Goal: Complete application form: Complete application form

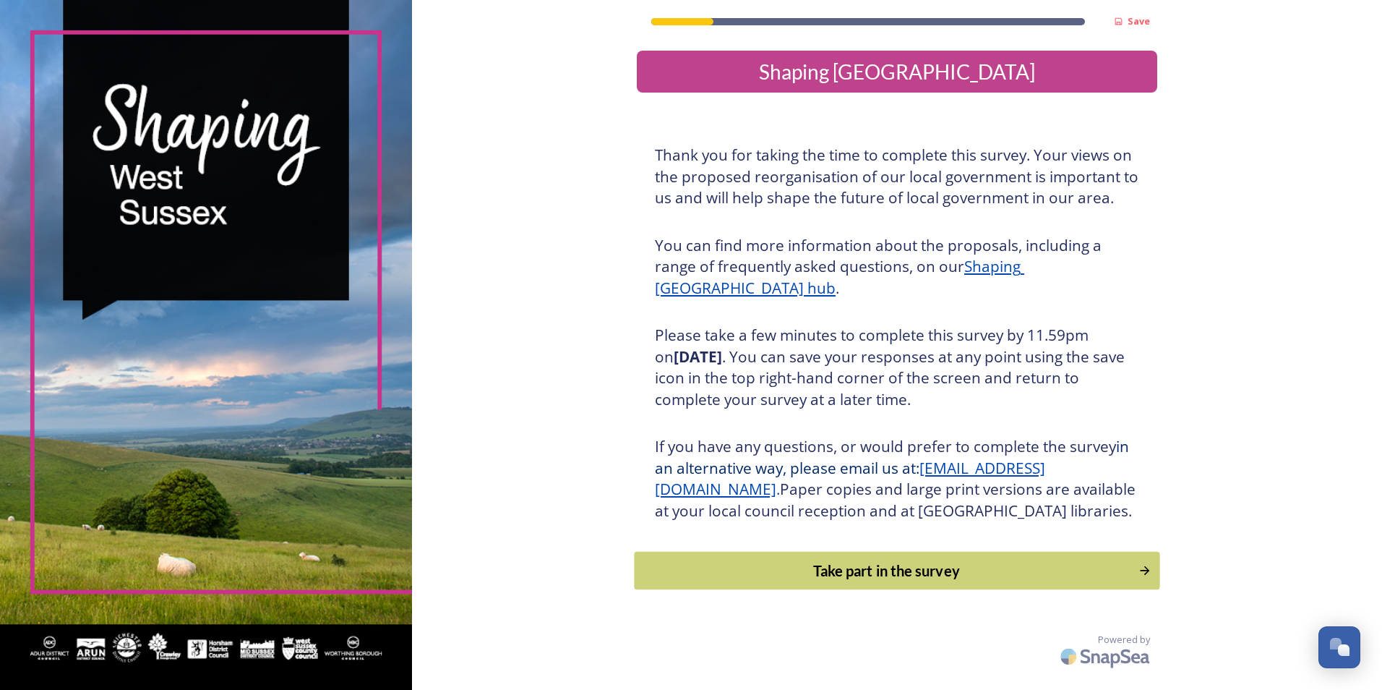
click at [890, 581] on div "Take part in the survey" at bounding box center [887, 571] width 489 height 22
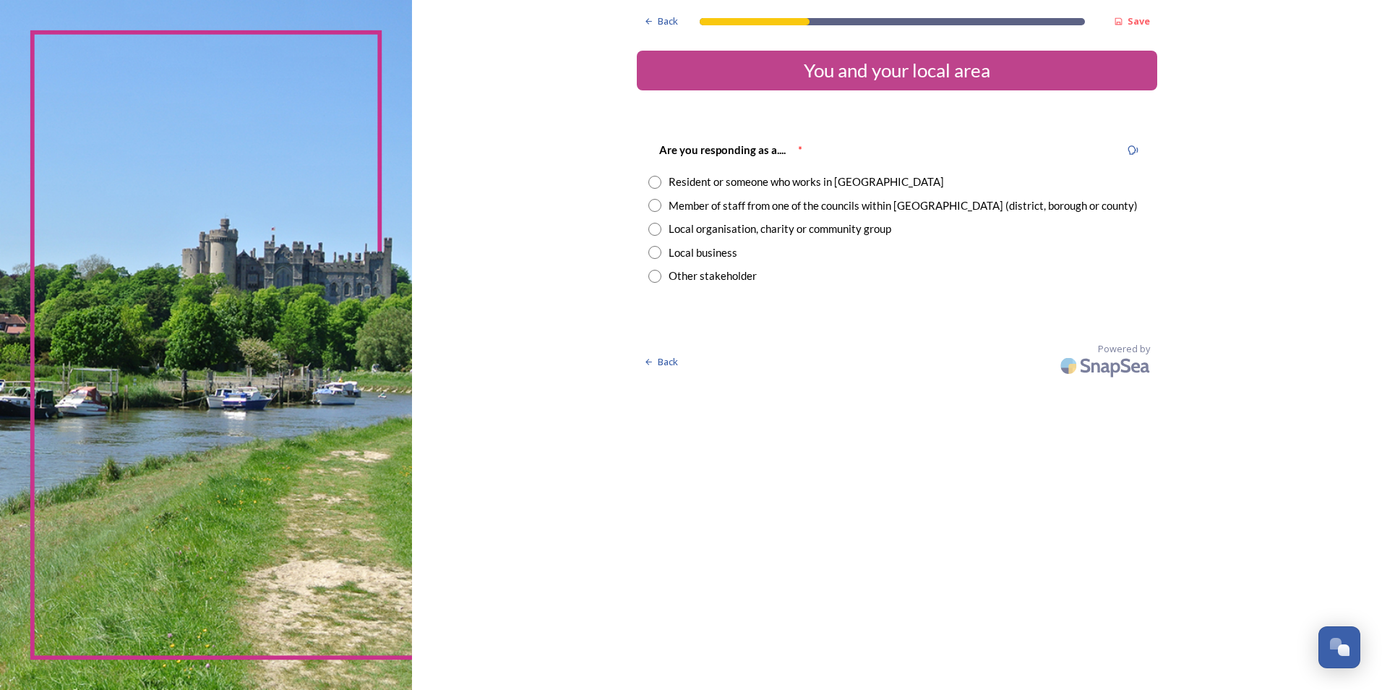
click at [659, 207] on input "radio" at bounding box center [654, 205] width 13 height 13
radio input "true"
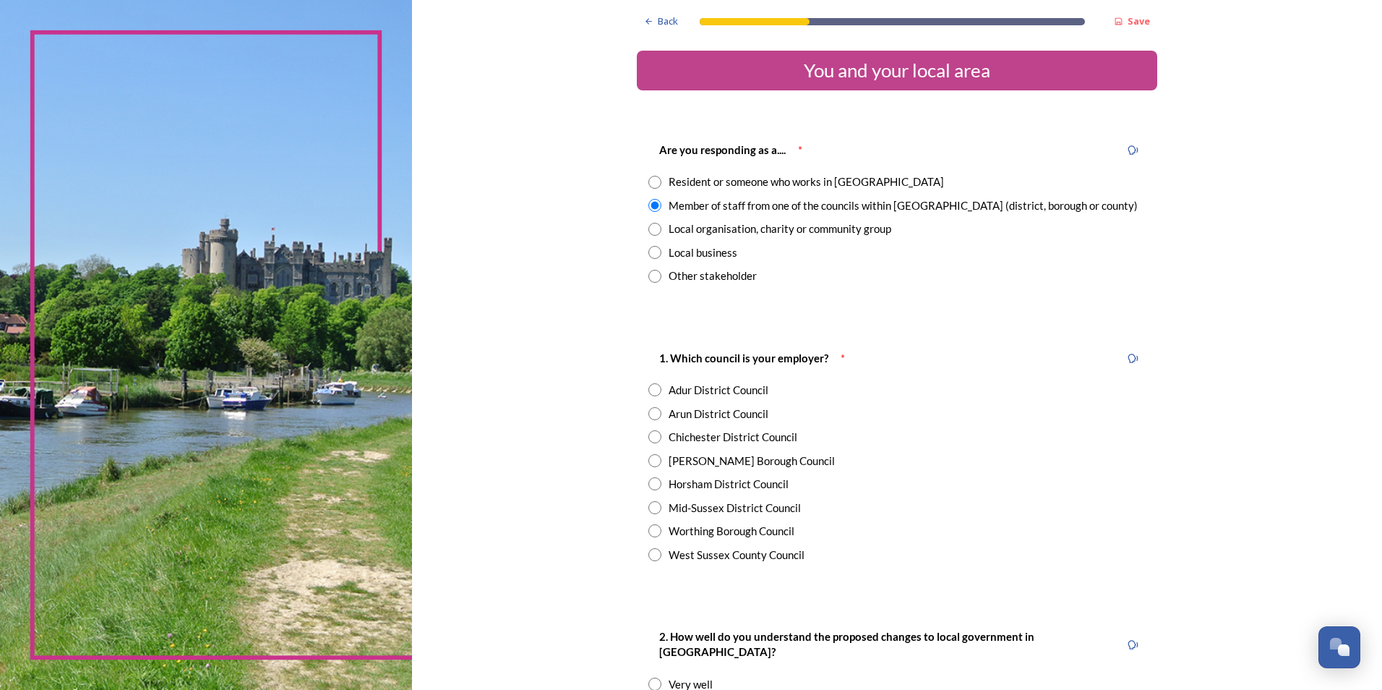
click at [648, 458] on input "radio" at bounding box center [654, 460] width 13 height 13
radio input "true"
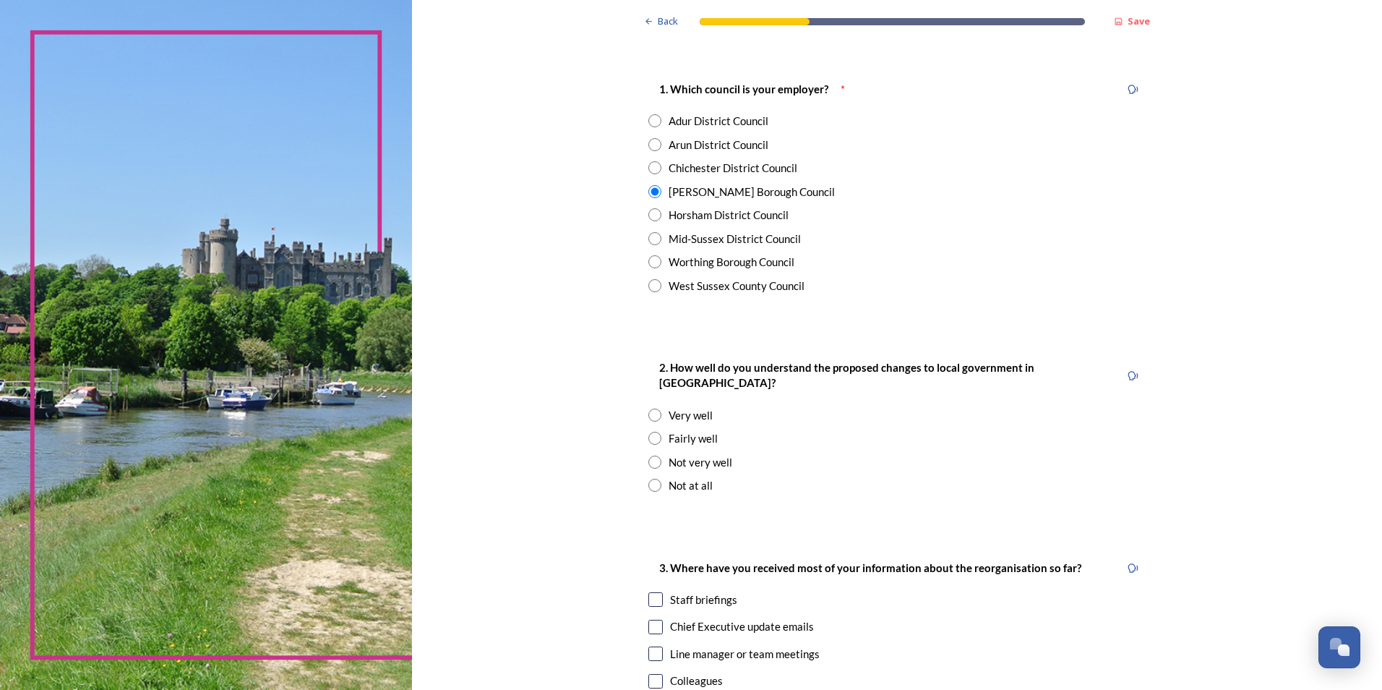
scroll to position [270, 0]
click at [648, 430] on input "radio" at bounding box center [654, 436] width 13 height 13
radio input "true"
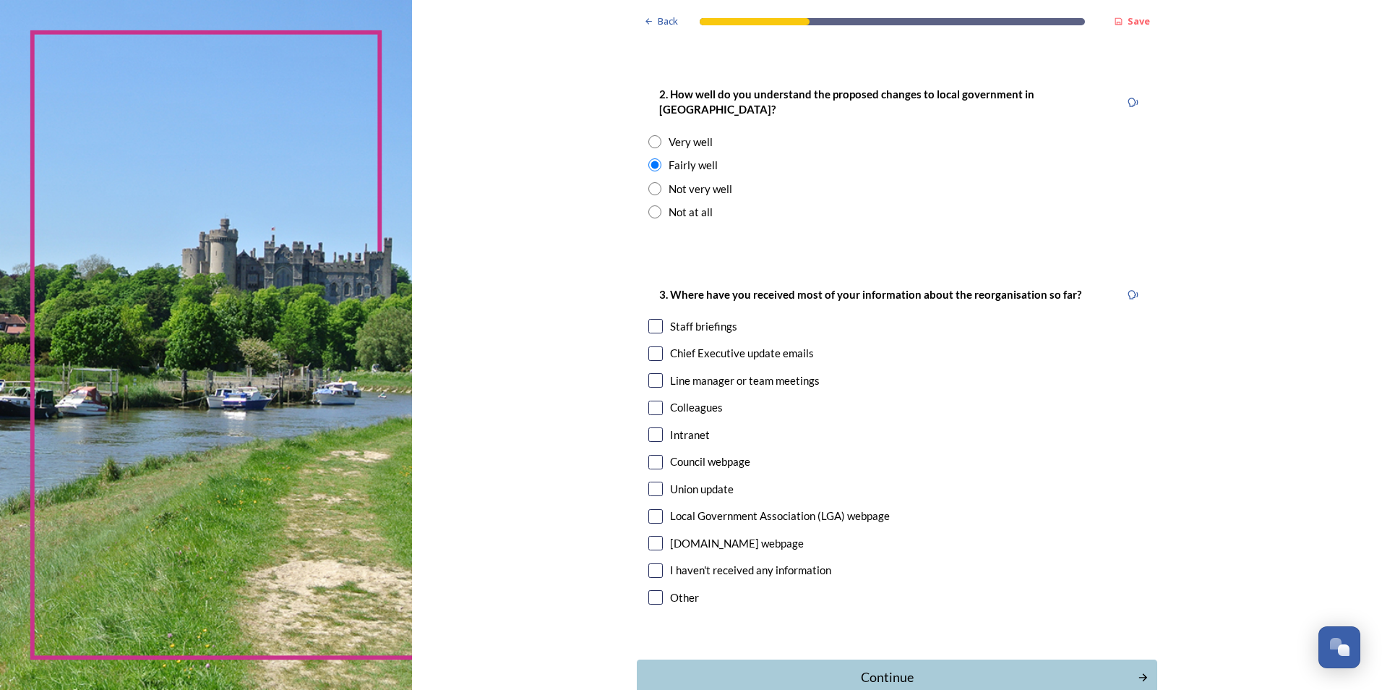
scroll to position [545, 0]
click at [655, 343] on input "checkbox" at bounding box center [655, 350] width 14 height 14
checkbox input "true"
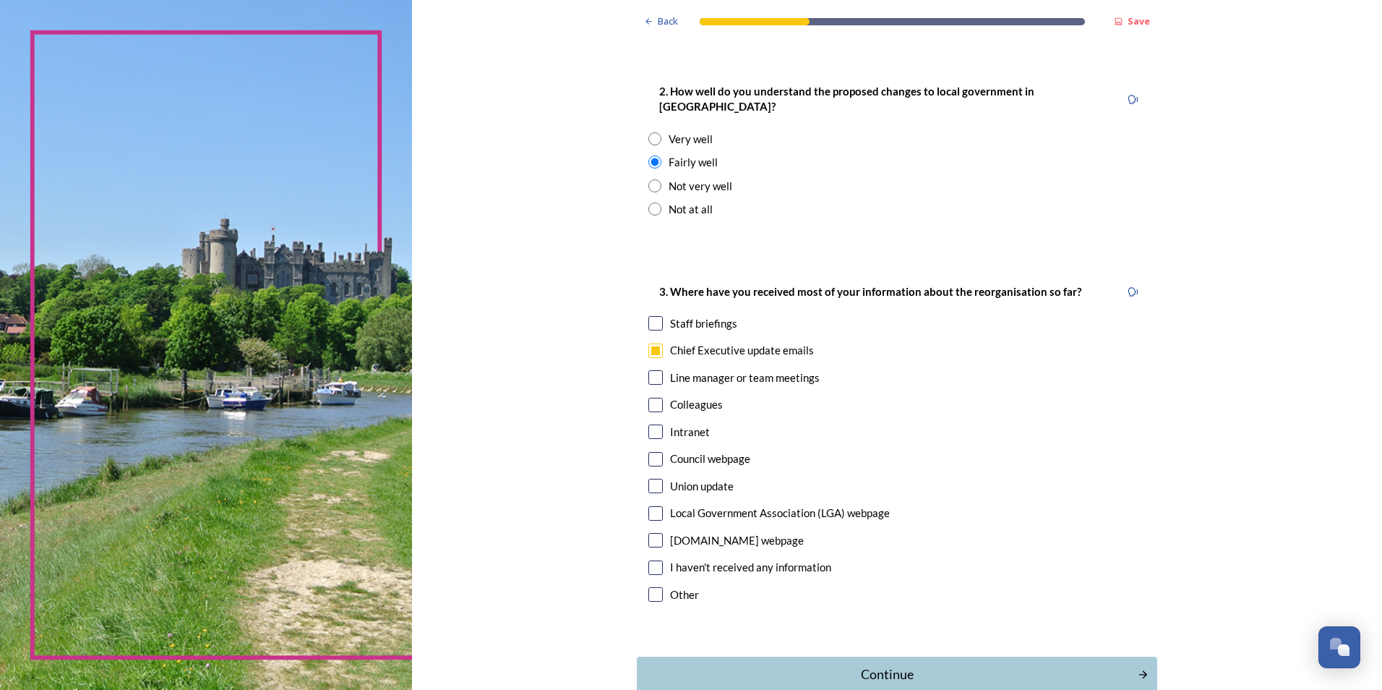
click at [654, 316] on input "checkbox" at bounding box center [655, 323] width 14 height 14
checkbox input "true"
click at [651, 398] on input "checkbox" at bounding box center [655, 405] width 14 height 14
checkbox input "true"
click at [938, 664] on div "Continue" at bounding box center [887, 674] width 489 height 20
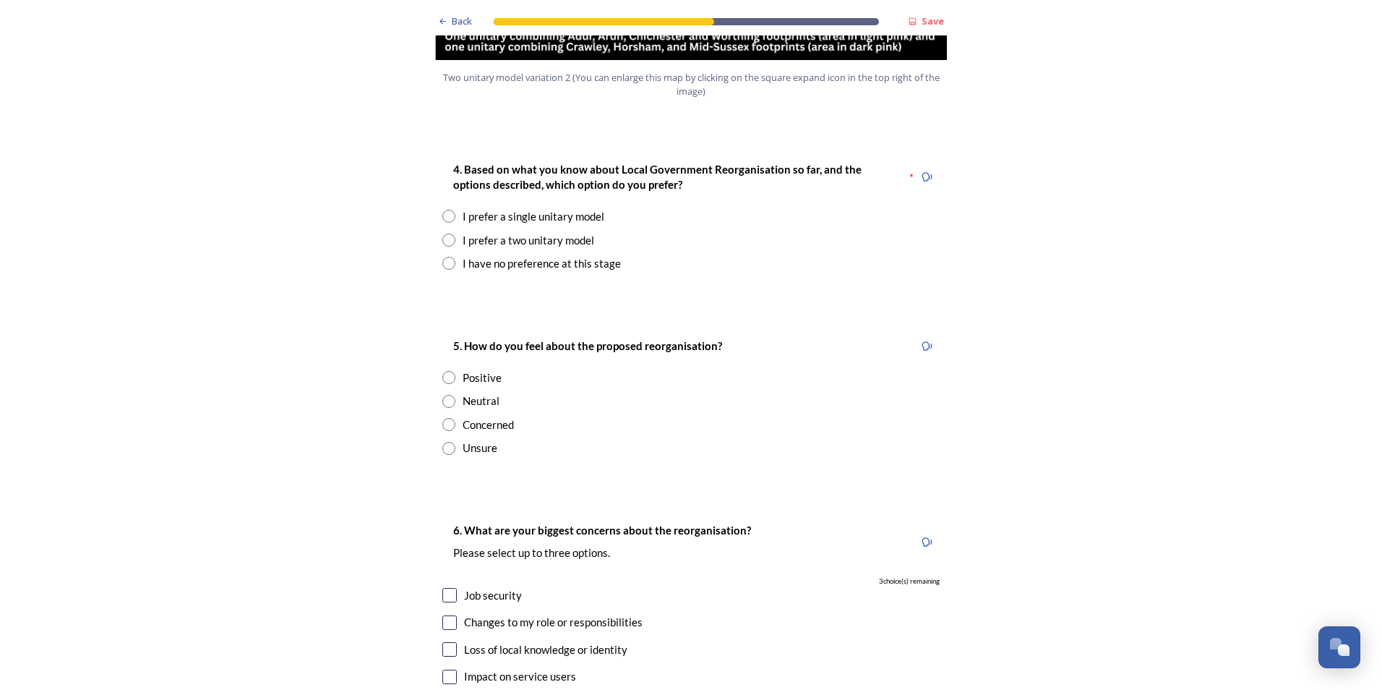
scroll to position [1872, 0]
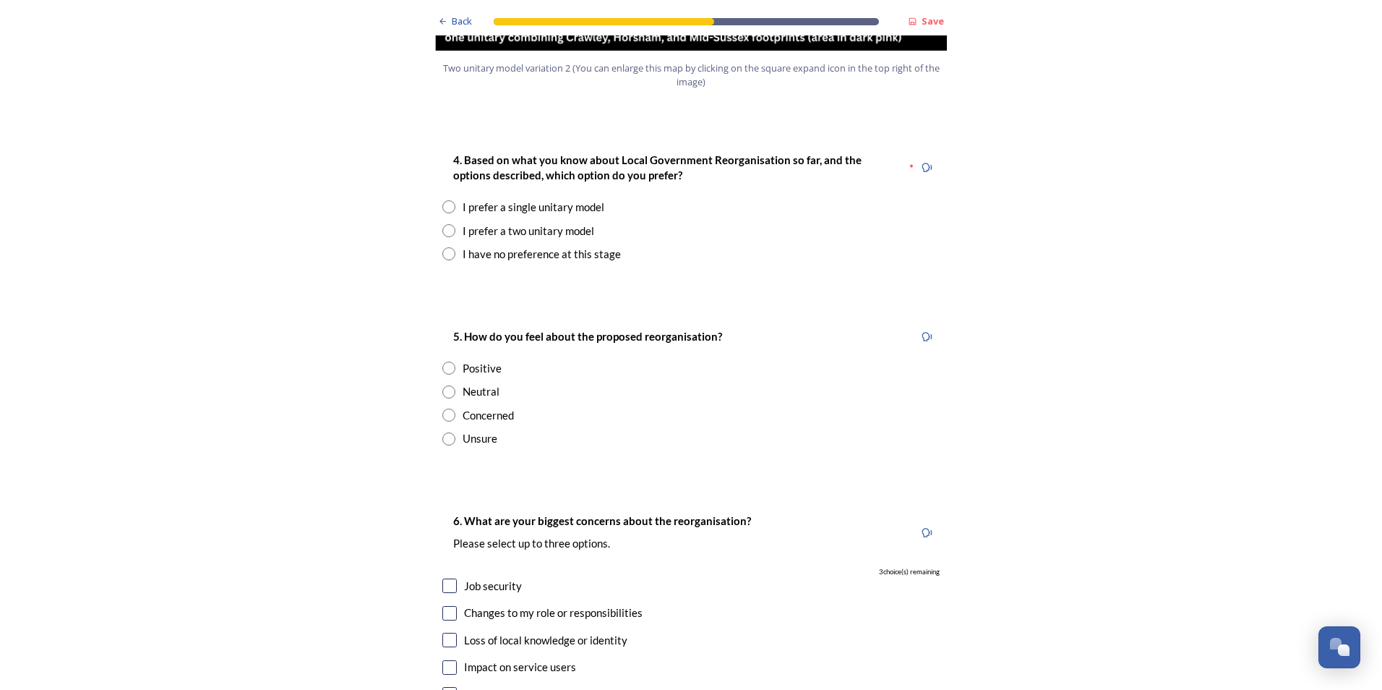
click at [444, 224] on input "radio" at bounding box center [448, 230] width 13 height 13
radio input "true"
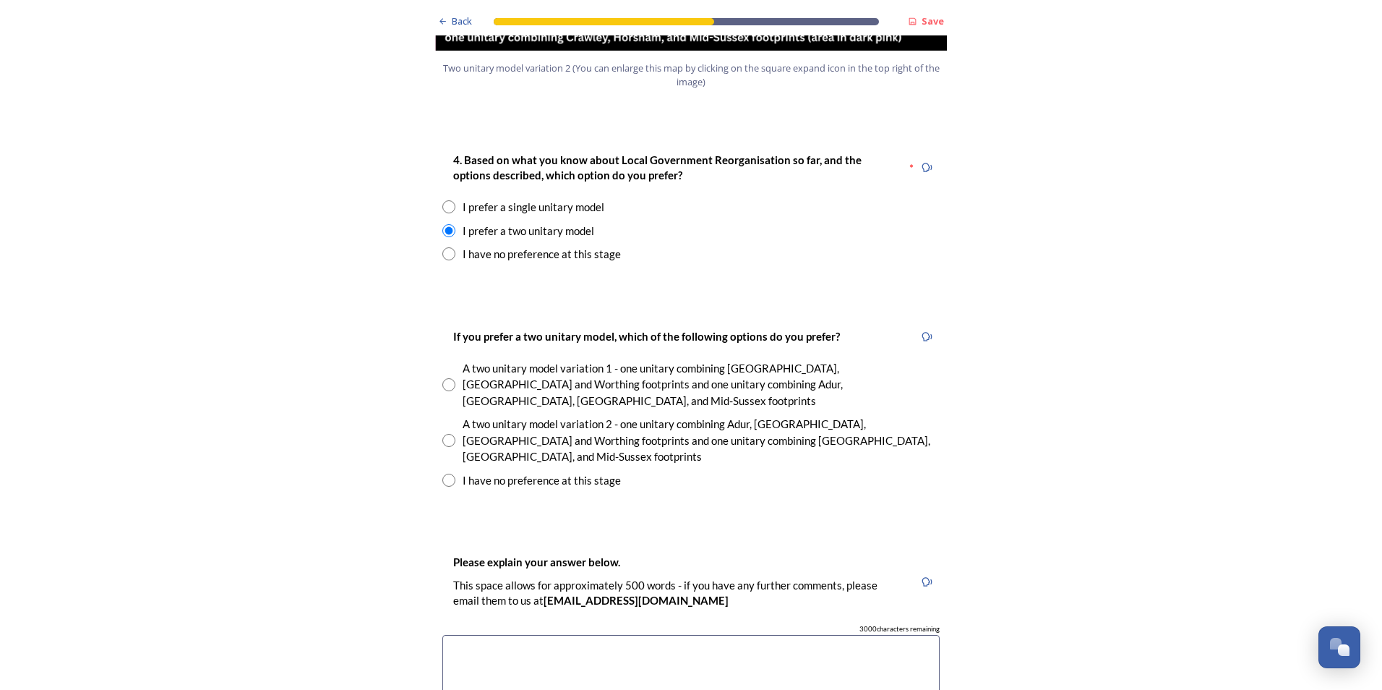
click at [443, 434] on input "radio" at bounding box center [448, 440] width 13 height 13
radio input "true"
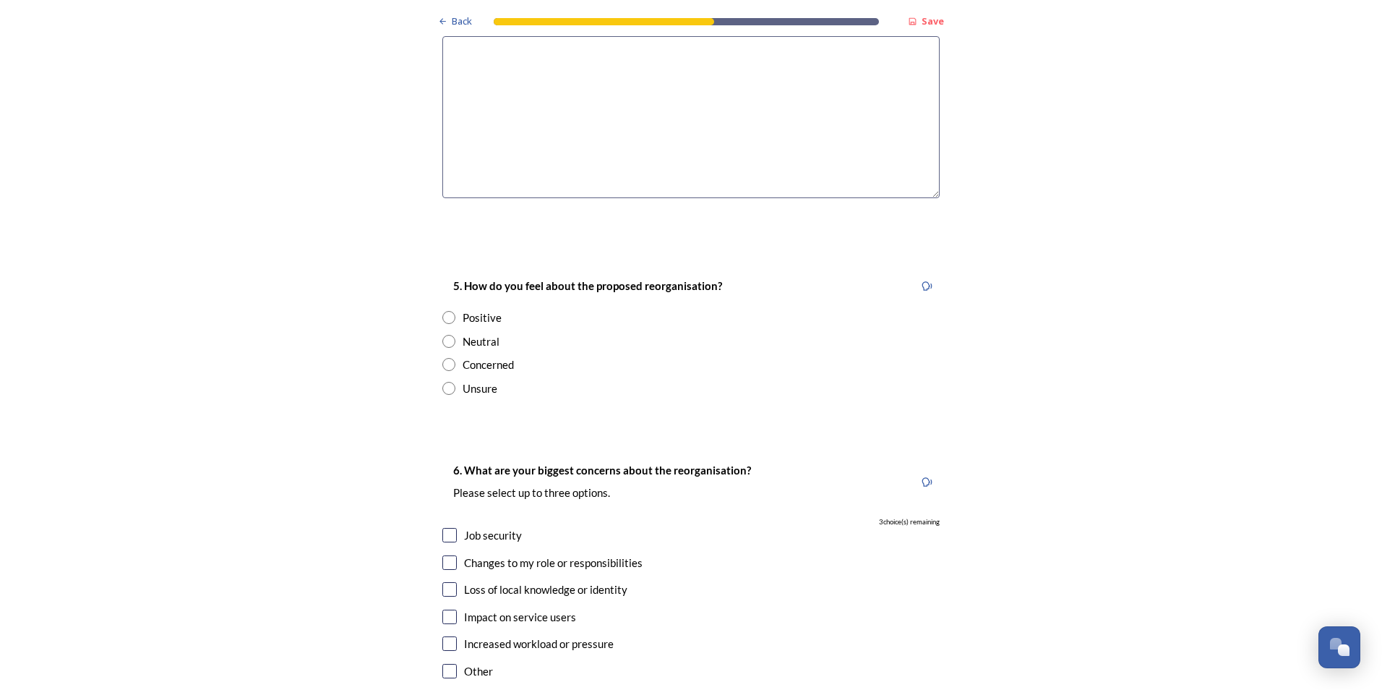
scroll to position [2497, 0]
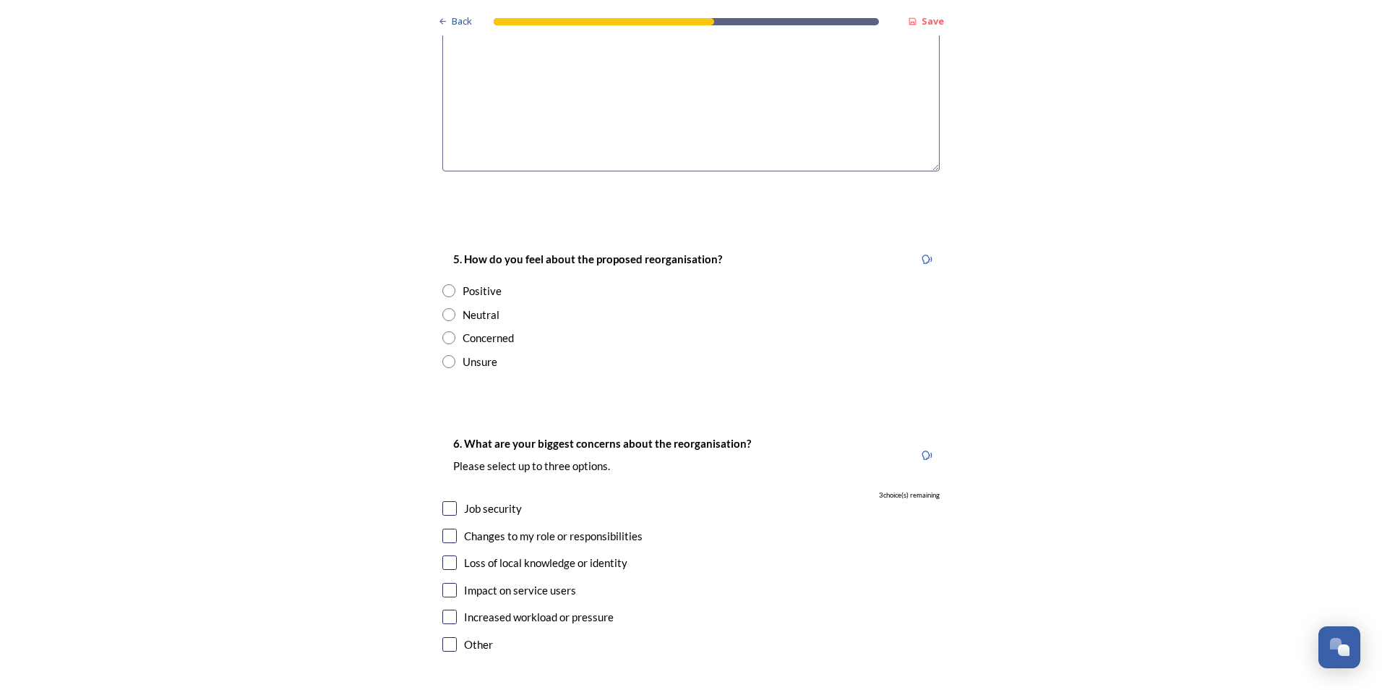
click at [445, 308] on input "radio" at bounding box center [448, 314] width 13 height 13
radio input "true"
click at [451, 501] on input "checkbox" at bounding box center [449, 508] width 14 height 14
checkbox input "true"
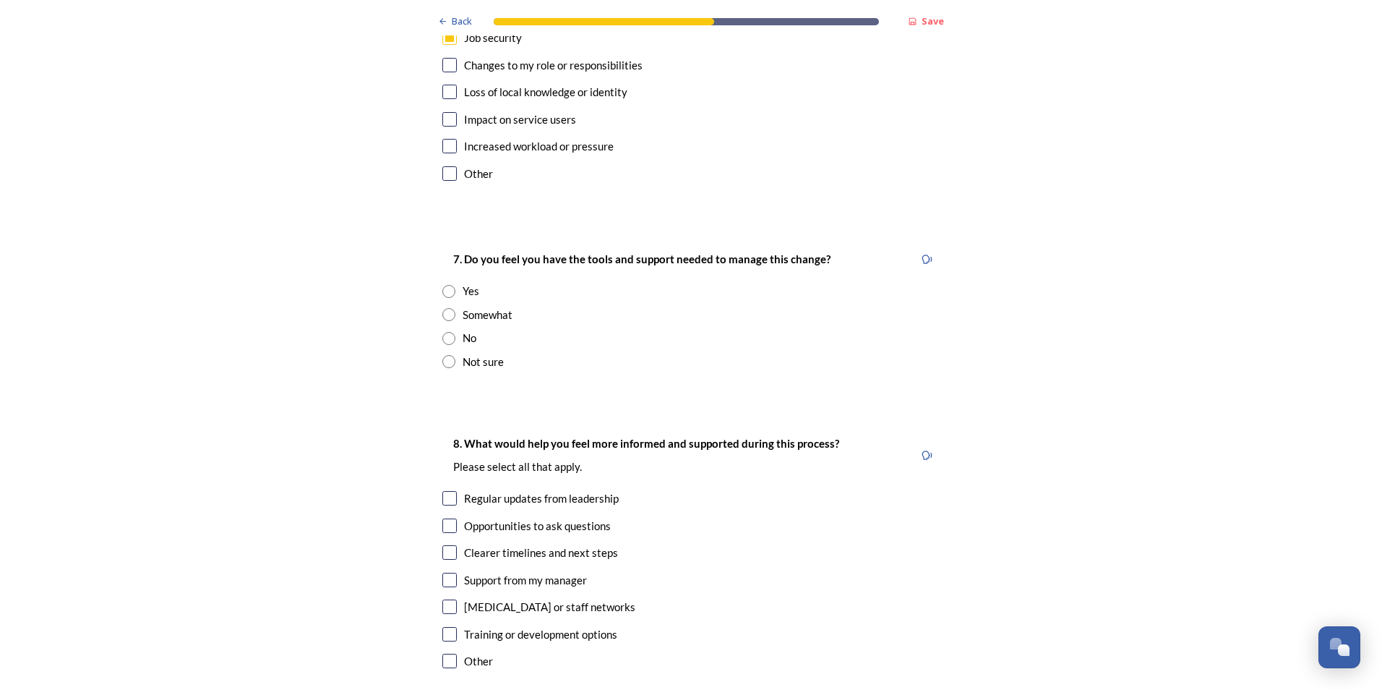
scroll to position [2973, 0]
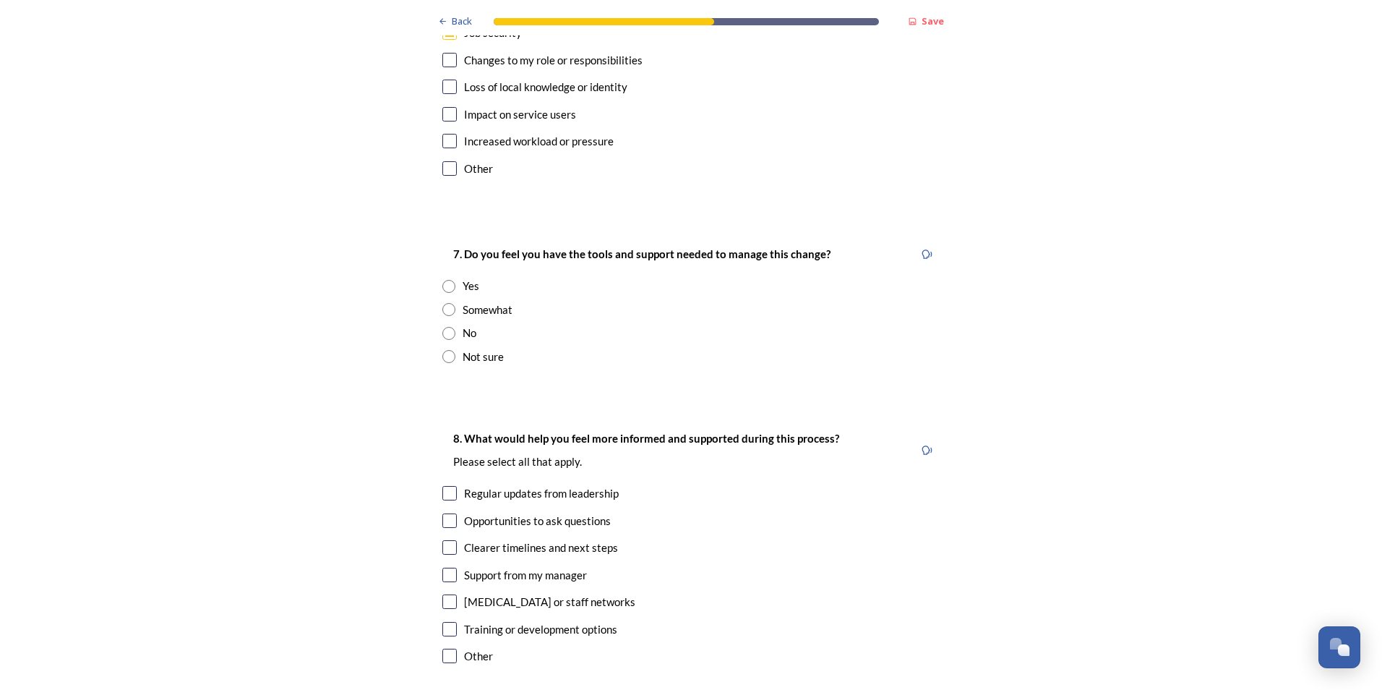
click at [445, 280] on input "radio" at bounding box center [448, 286] width 13 height 13
radio input "true"
click at [447, 486] on input "checkbox" at bounding box center [449, 493] width 14 height 14
checkbox input "true"
click at [446, 540] on input "checkbox" at bounding box center [449, 547] width 14 height 14
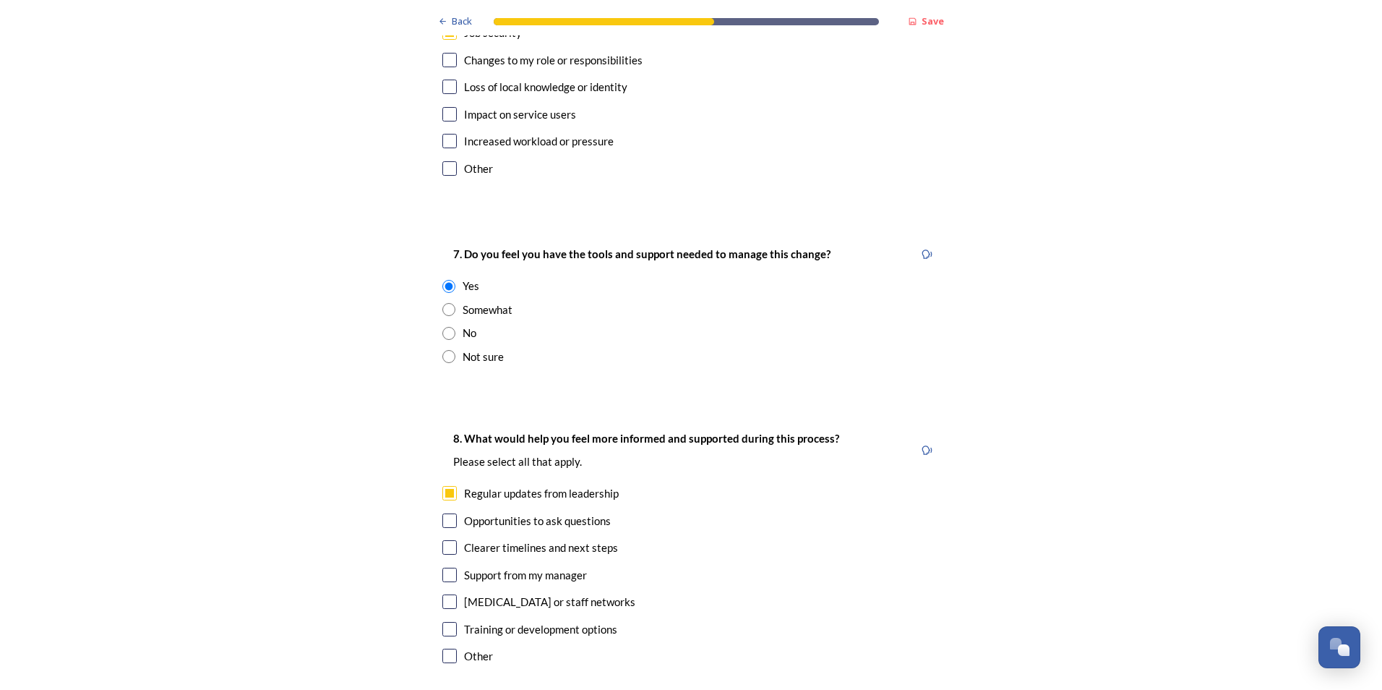
checkbox input "true"
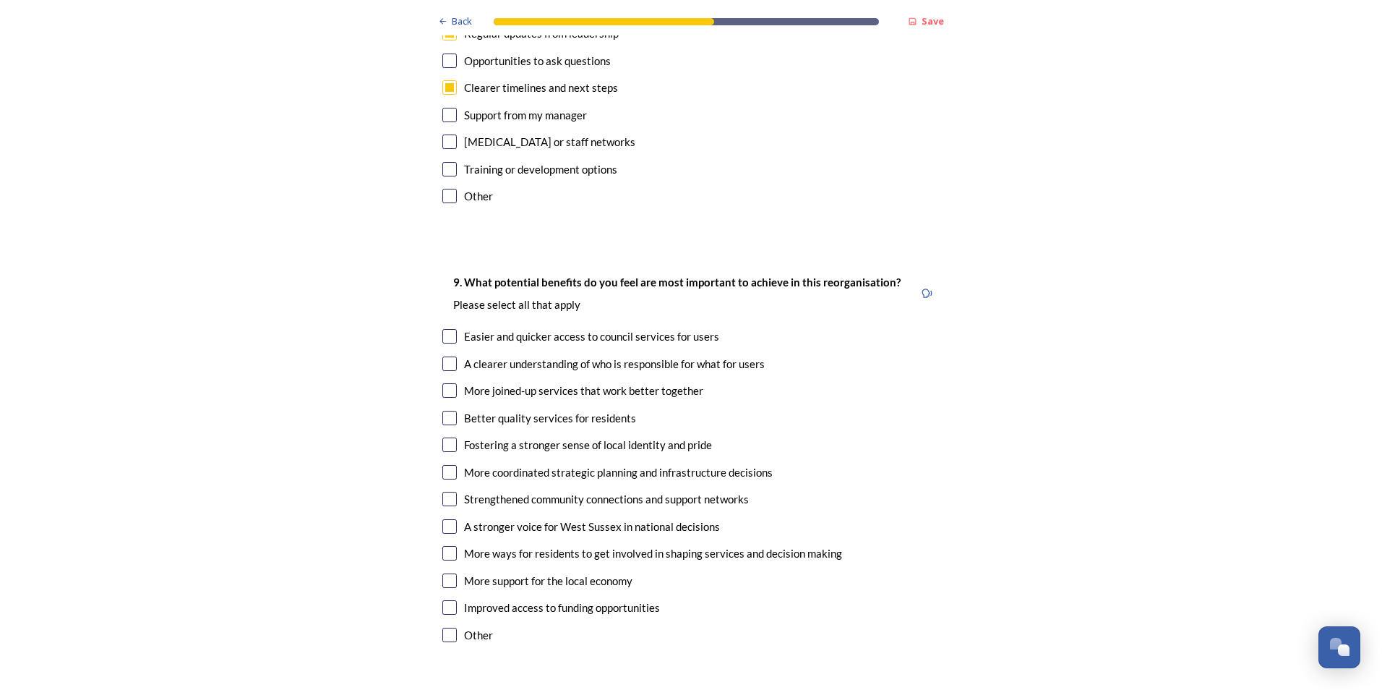
scroll to position [3438, 0]
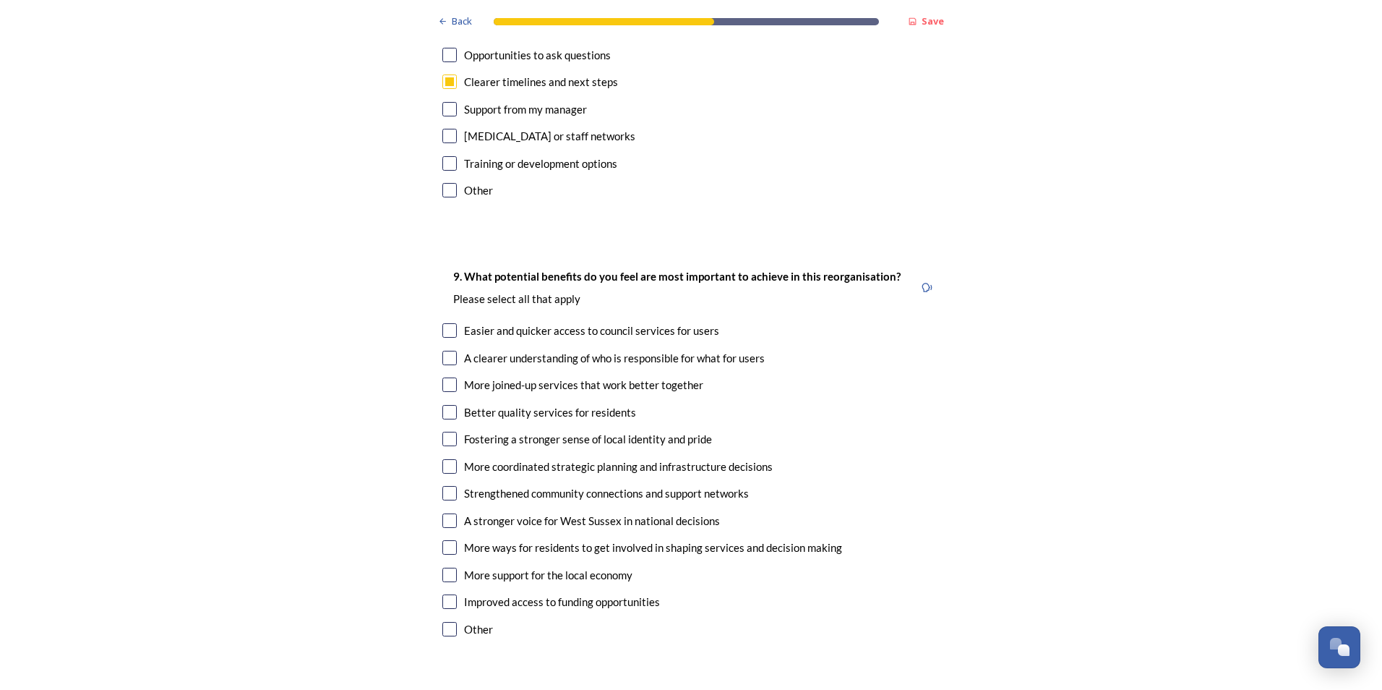
click at [447, 351] on input "checkbox" at bounding box center [449, 358] width 14 height 14
checkbox input "true"
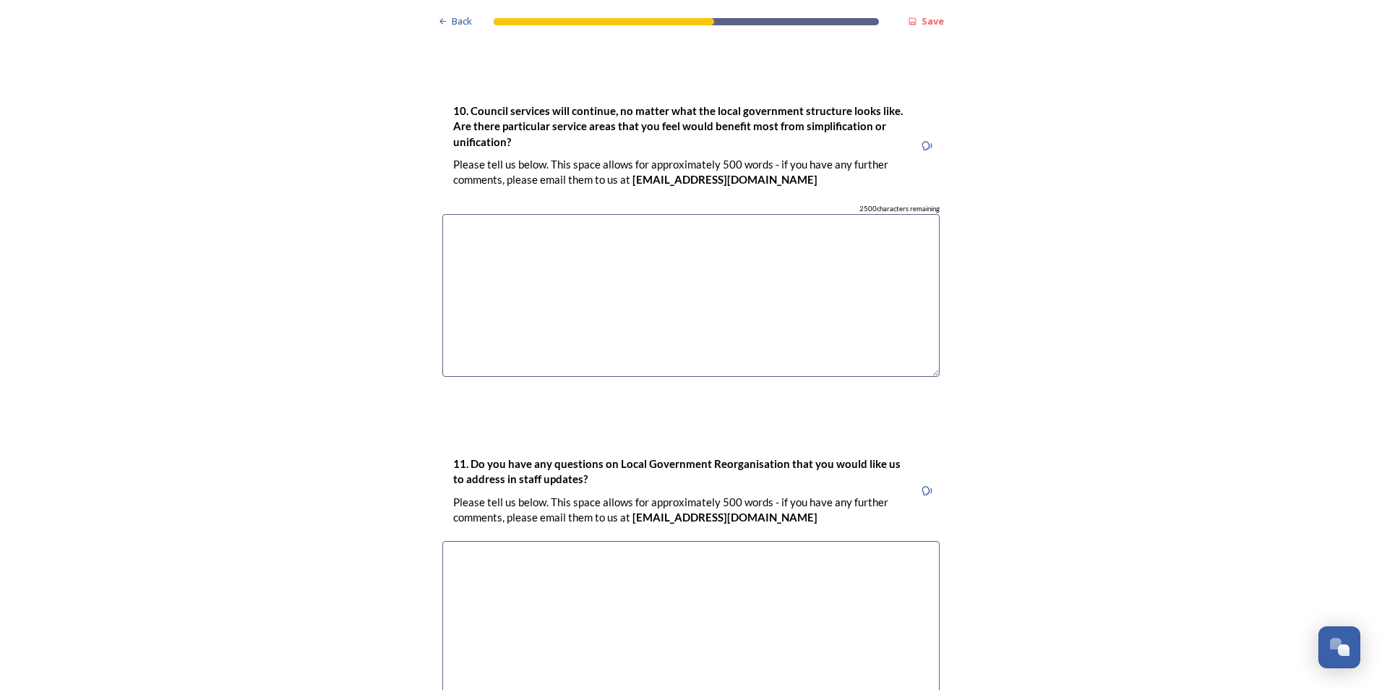
scroll to position [4164, 0]
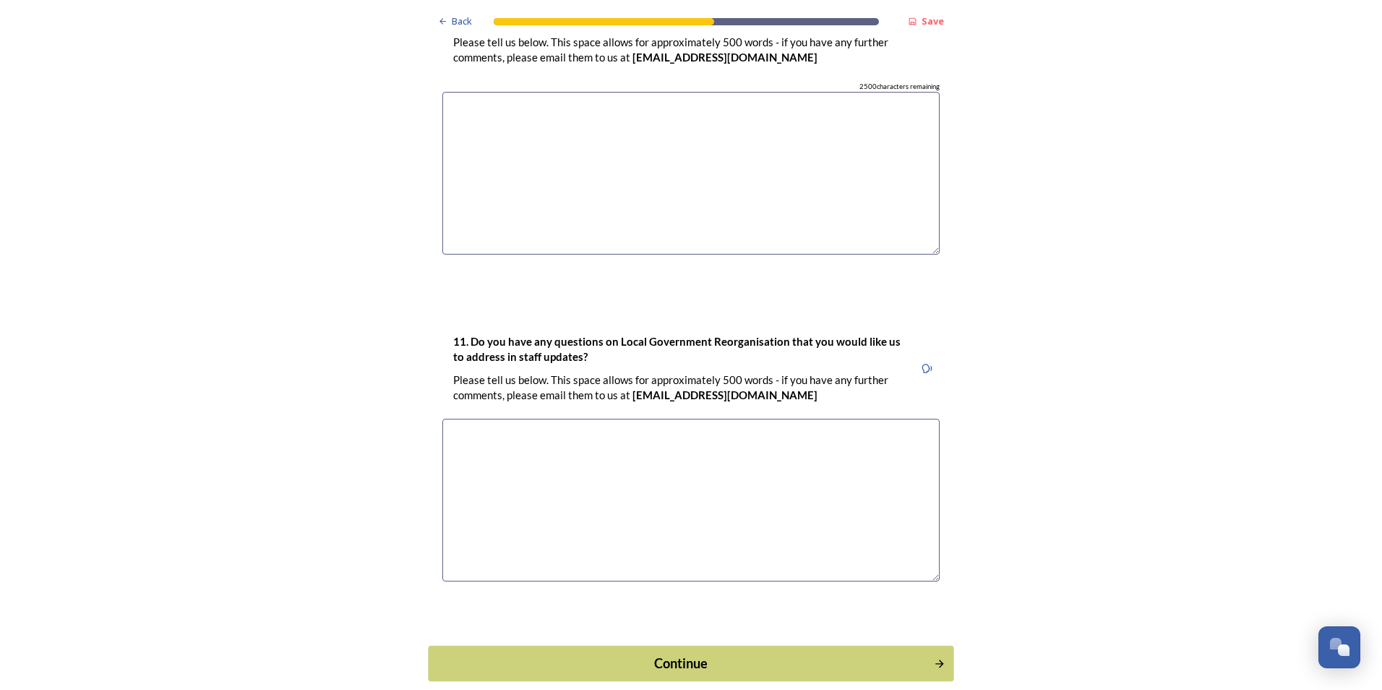
click at [659, 653] on div "Continue" at bounding box center [681, 663] width 489 height 20
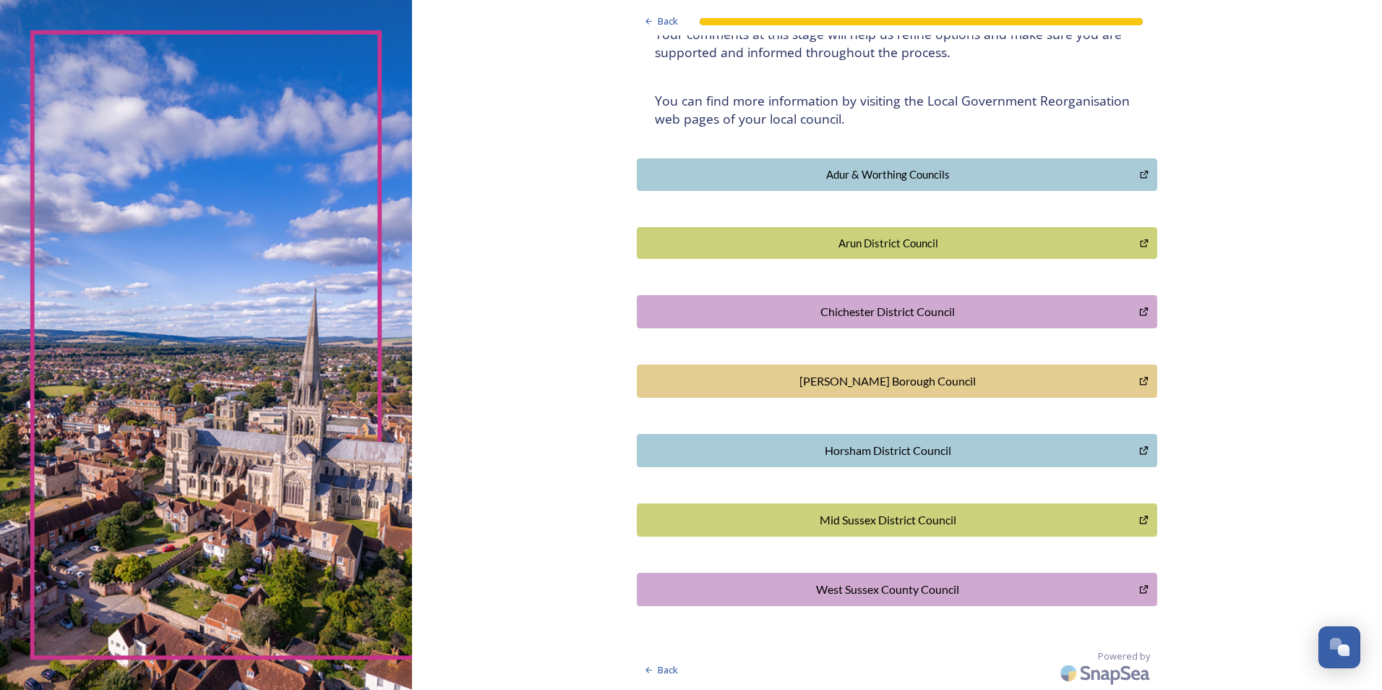
scroll to position [0, 0]
